Goal: Task Accomplishment & Management: Manage account settings

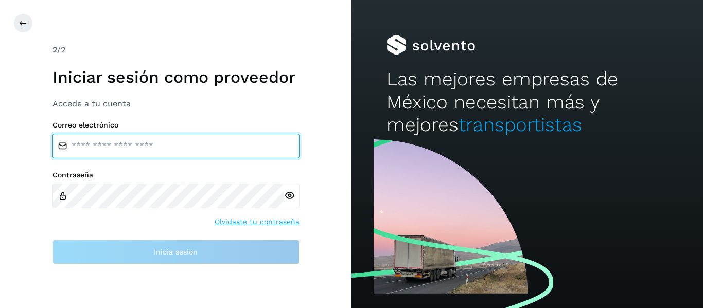
click at [139, 135] on input "email" at bounding box center [175, 146] width 247 height 25
type input "**********"
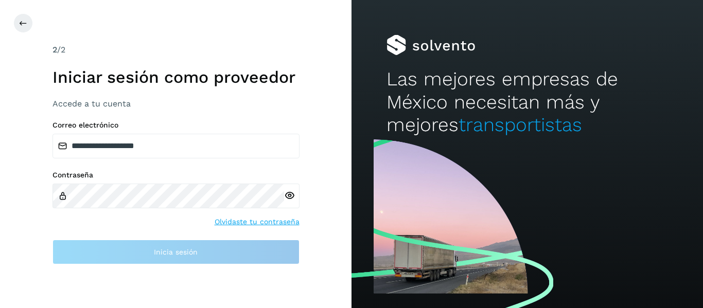
click at [143, 181] on div "Contraseña" at bounding box center [175, 190] width 247 height 38
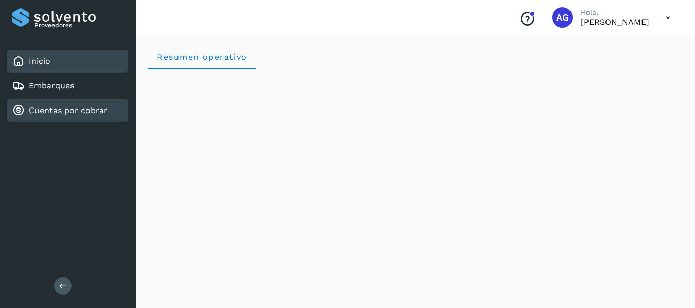
click at [55, 107] on link "Cuentas por cobrar" at bounding box center [68, 110] width 79 height 10
